Goal: Task Accomplishment & Management: Use online tool/utility

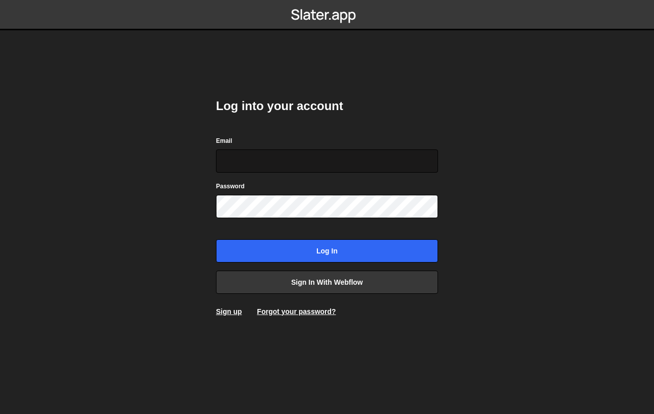
click at [287, 159] on input "Email" at bounding box center [327, 160] width 222 height 23
type input "!"
type input "info@conquerthecrowns.com"
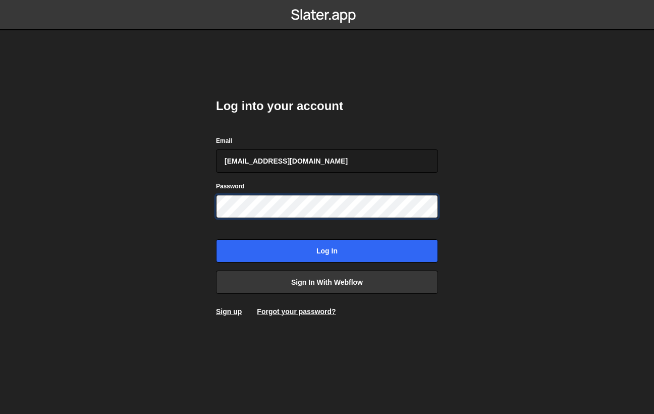
click at [216, 239] on input "Log in" at bounding box center [327, 250] width 222 height 23
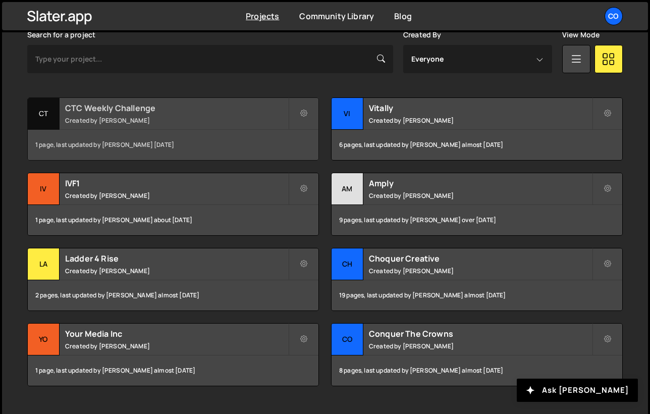
scroll to position [309, 0]
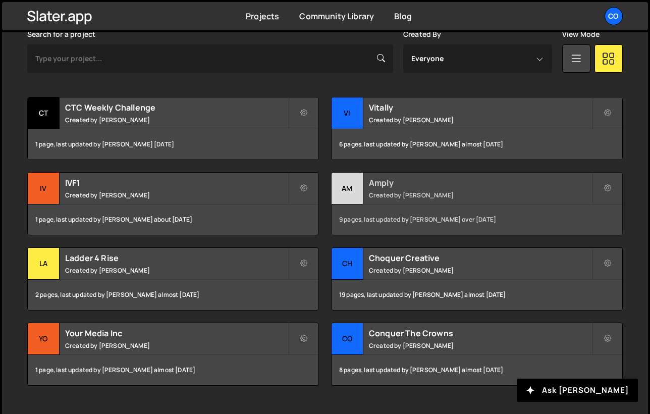
click at [365, 189] on div "Amply Created by Johnny Nguyen" at bounding box center [477, 188] width 291 height 31
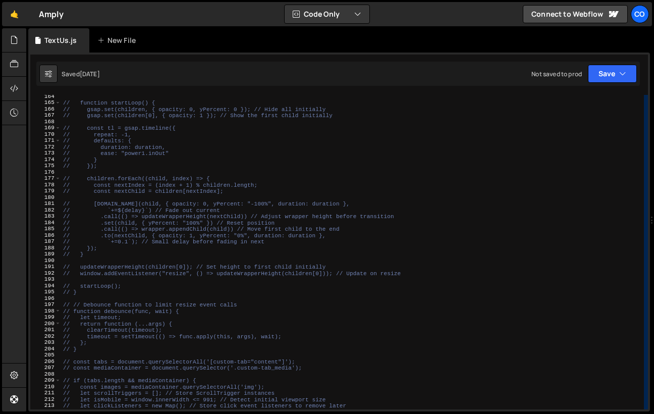
scroll to position [1243, 0]
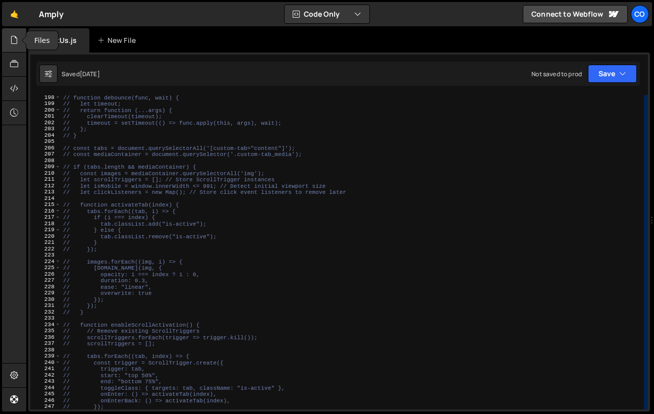
click at [17, 40] on icon at bounding box center [14, 39] width 8 height 11
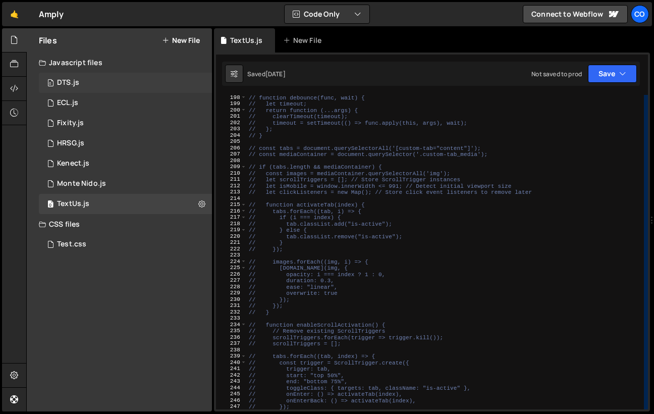
click at [78, 91] on div "0 DTS.js 0" at bounding box center [125, 83] width 173 height 20
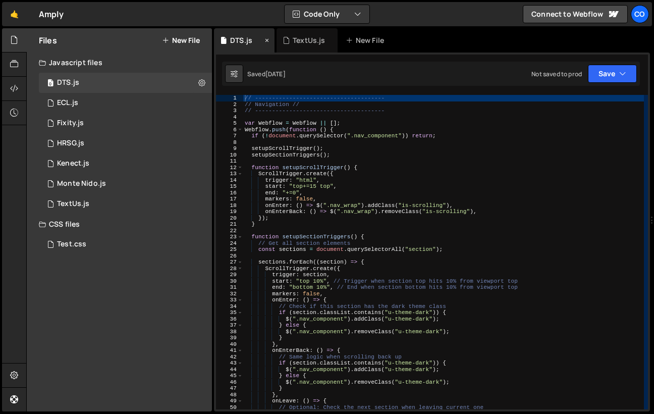
scroll to position [1380, 0]
click at [333, 41] on div "TextUs.js" at bounding box center [307, 40] width 61 height 24
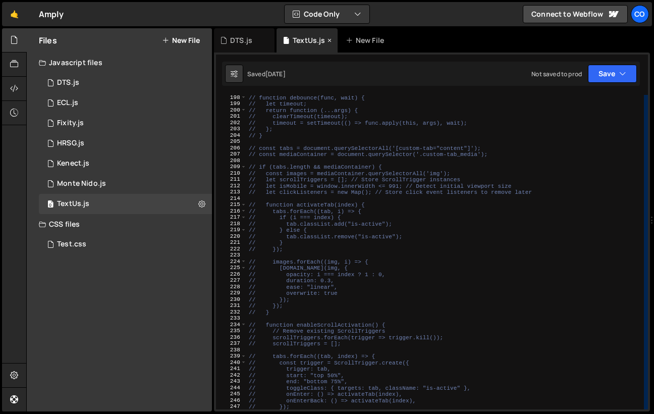
click at [325, 40] on div "TextUs.js" at bounding box center [307, 40] width 61 height 24
click at [329, 36] on icon at bounding box center [329, 40] width 7 height 10
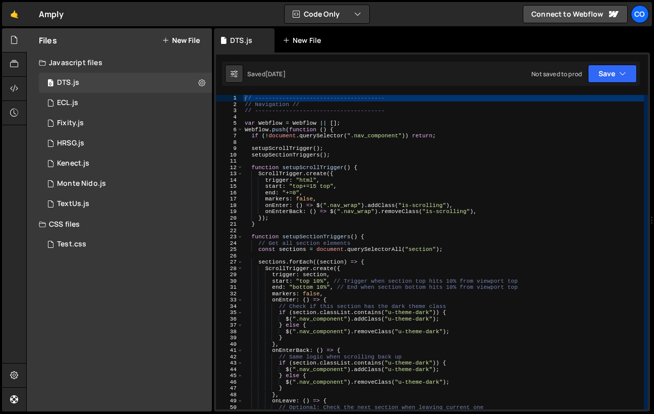
scroll to position [1380, 0]
click at [10, 43] on div at bounding box center [14, 40] width 25 height 24
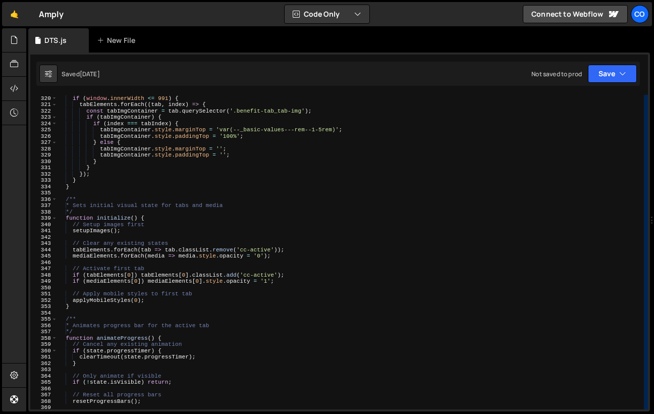
scroll to position [1951, 0]
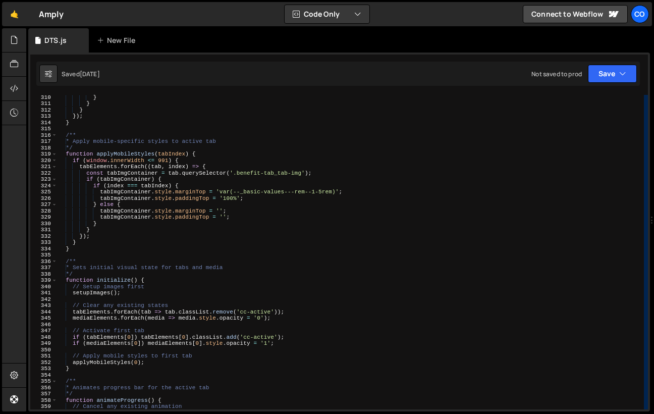
click at [132, 154] on div "} } } }) ; } /** * Apply mobile-specific styles to active tab */ function apply…" at bounding box center [350, 257] width 587 height 327
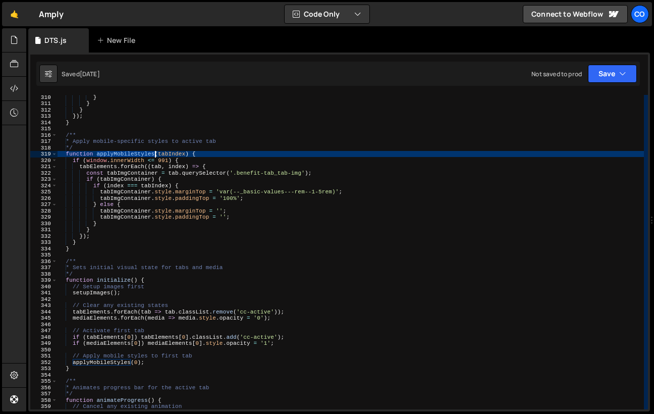
click at [132, 154] on div "} } } }) ; } /** * Apply mobile-specific styles to active tab */ function apply…" at bounding box center [350, 257] width 587 height 327
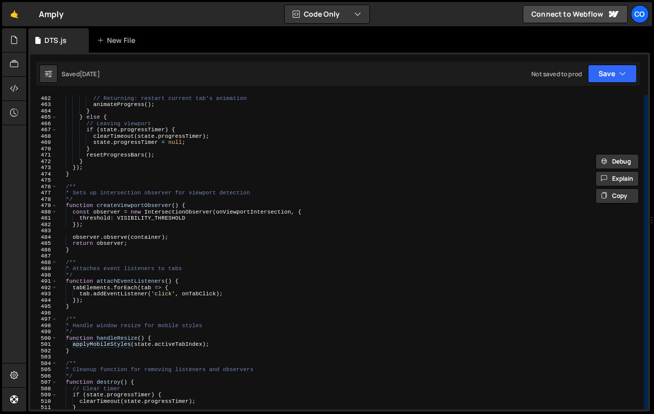
scroll to position [2897, 0]
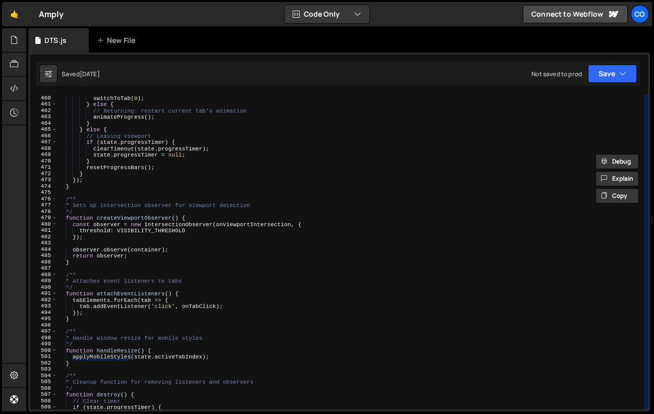
click at [93, 356] on div "switchToTab ( 0 ) ; } else { // Returning: restart current tab's animation anim…" at bounding box center [350, 258] width 587 height 327
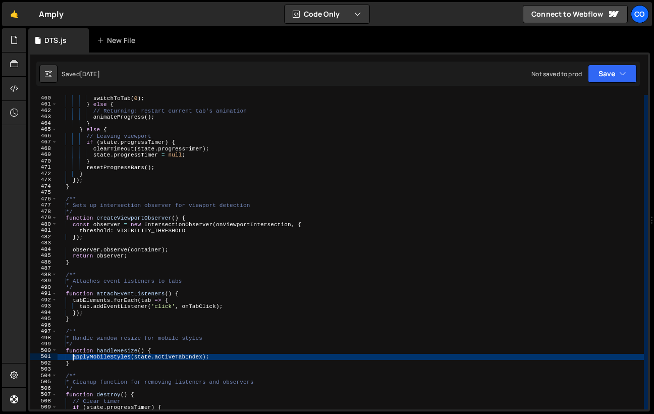
click at [93, 356] on div "switchToTab ( 0 ) ; } else { // Returning: restart current tab's animation anim…" at bounding box center [350, 258] width 587 height 327
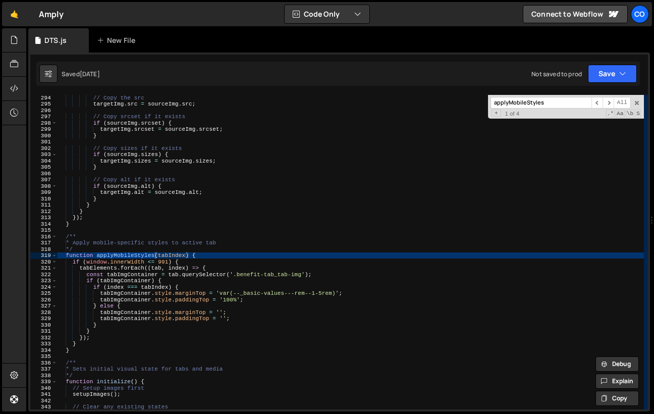
scroll to position [2064, 0]
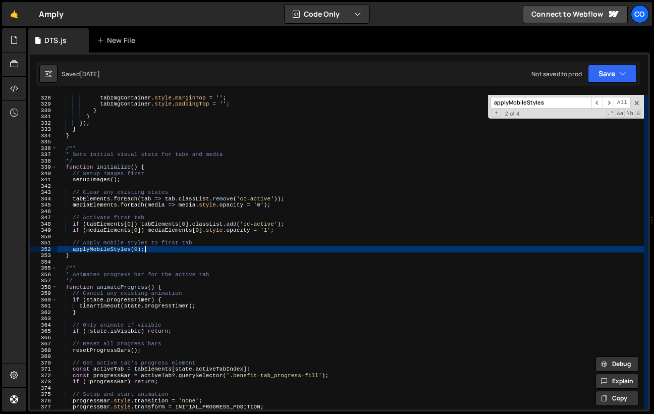
click at [152, 251] on div "tabImgContainer . style . marginTop = '' ; tabImgContainer . style . paddingTop…" at bounding box center [350, 257] width 587 height 327
drag, startPoint x: 154, startPoint y: 250, endPoint x: 71, endPoint y: 247, distance: 83.4
click at [71, 247] on div "tabImgContainer . style . marginTop = '' ; tabImgContainer . style . paddingTop…" at bounding box center [350, 257] width 587 height 327
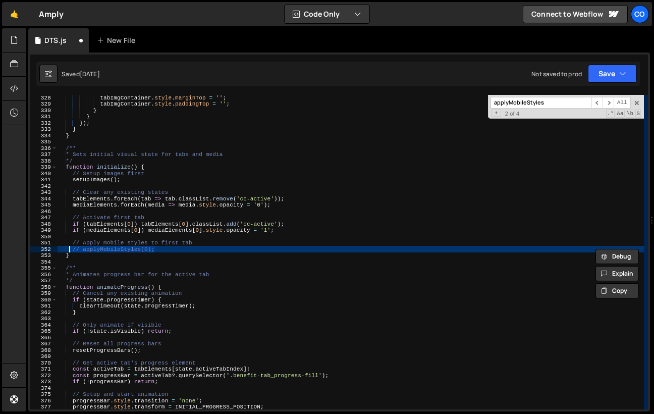
click at [560, 103] on input "applyMobileStyles" at bounding box center [541, 103] width 101 height 12
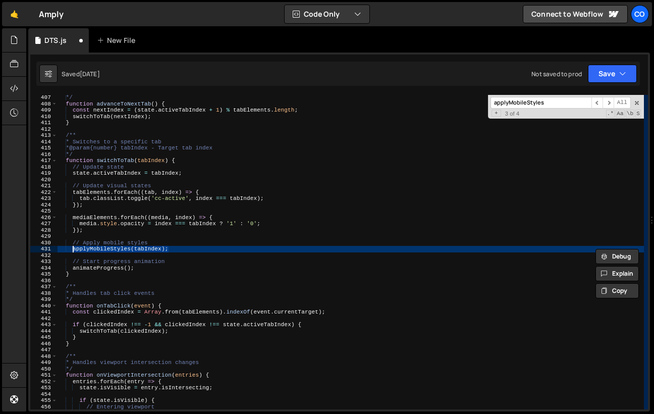
drag, startPoint x: 175, startPoint y: 248, endPoint x: 81, endPoint y: 247, distance: 93.4
click at [74, 248] on div "*/ function advanceToNextTab ( ) { const nextIndex = ( state . activeTabIndex +…" at bounding box center [350, 257] width 587 height 327
click at [548, 106] on input "applyMobileStyles" at bounding box center [541, 103] width 101 height 12
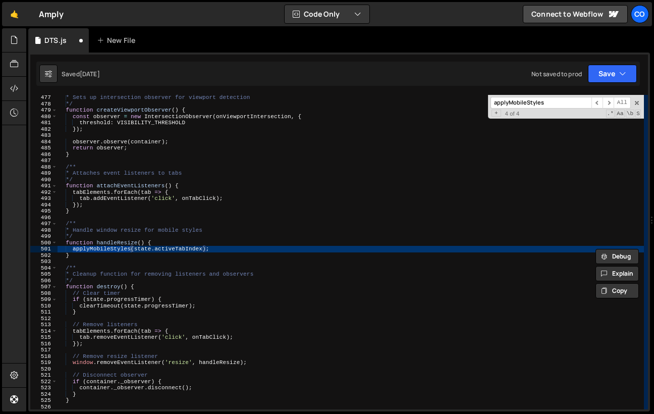
scroll to position [3004, 0]
drag, startPoint x: 218, startPoint y: 249, endPoint x: 202, endPoint y: 250, distance: 16.2
click at [202, 250] on div "* Sets up intersection observer for viewport detection */ function createViewpo…" at bounding box center [350, 257] width 587 height 327
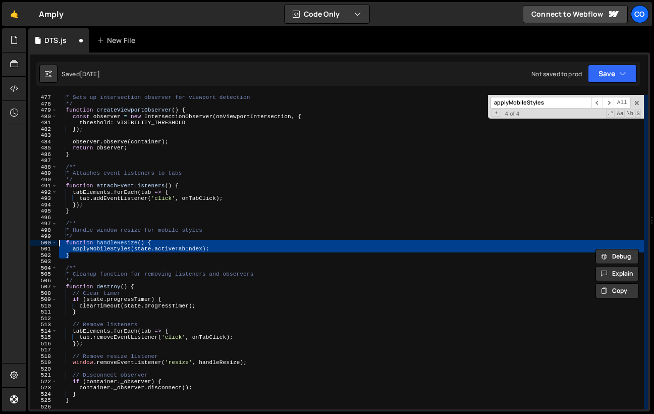
drag, startPoint x: 77, startPoint y: 255, endPoint x: 46, endPoint y: 242, distance: 33.7
click at [46, 242] on div "applyMobileStyles(state.activeTabIndex); 477 478 479 480 481 482 483 484 485 48…" at bounding box center [339, 252] width 618 height 315
click at [550, 101] on input "applyMobileStyles" at bounding box center [541, 103] width 101 height 12
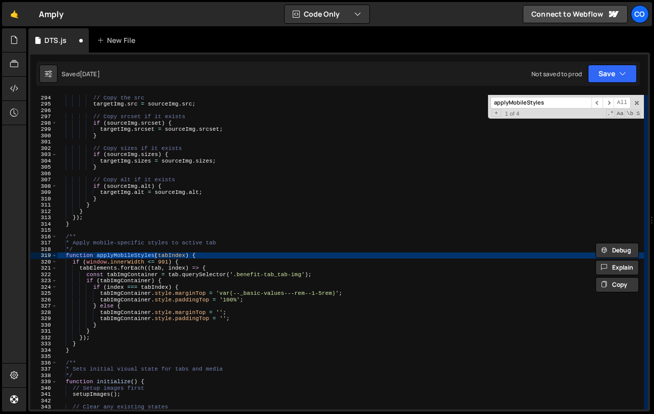
scroll to position [1849, 0]
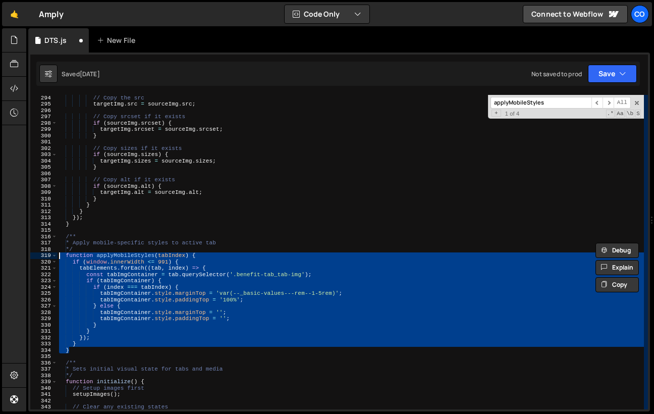
drag, startPoint x: 74, startPoint y: 351, endPoint x: 50, endPoint y: 253, distance: 100.8
click at [50, 253] on div "} 294 295 296 297 298 299 300 301 302 303 304 305 306 307 308 309 310 311 312 3…" at bounding box center [339, 252] width 618 height 315
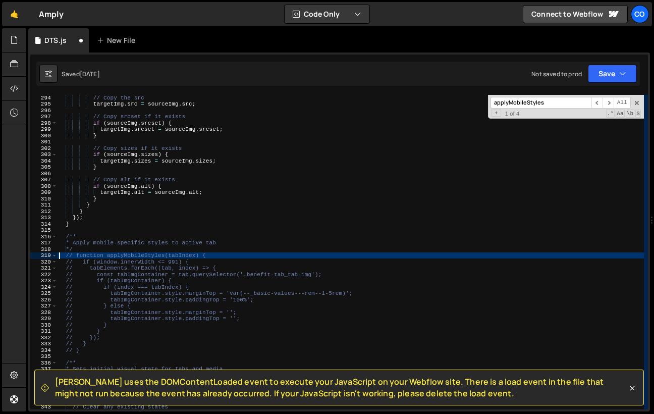
type textarea "// function applyMobileStyles(tabIndex) {"
